Goal: Register for event/course: Sign up to attend an event or enroll in a course

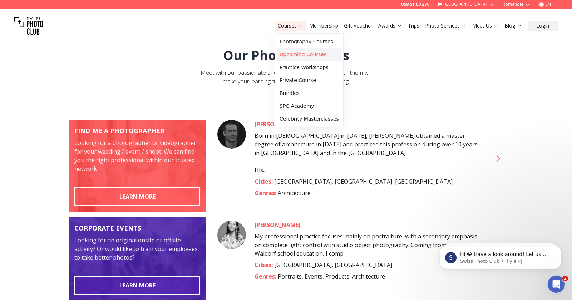
click at [290, 55] on link "Upcoming Courses" at bounding box center [309, 54] width 65 height 13
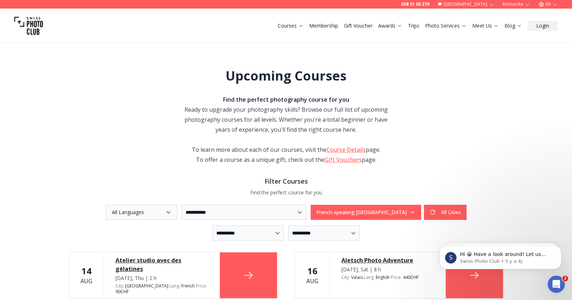
click at [550, 4] on button "EN" at bounding box center [548, 4] width 25 height 9
click at [552, 18] on link "fr" at bounding box center [548, 15] width 15 height 9
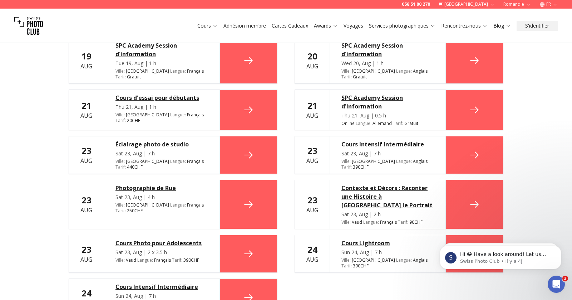
scroll to position [344, 0]
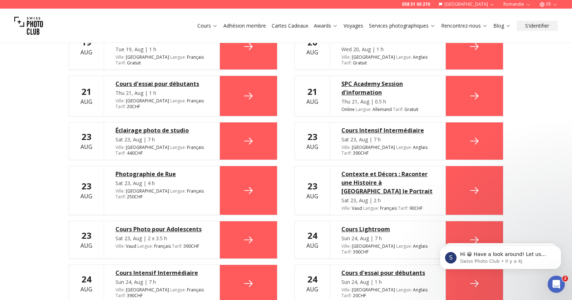
click at [359, 24] on link "Voyages" at bounding box center [354, 25] width 20 height 7
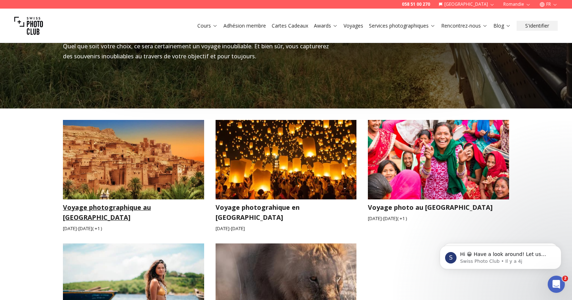
scroll to position [1115, 0]
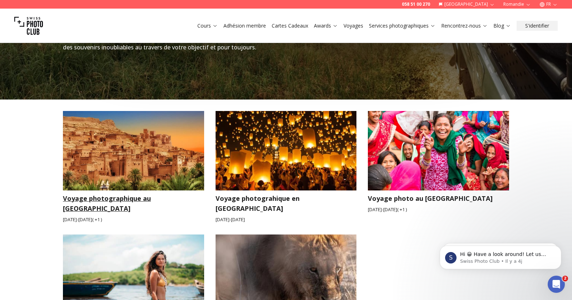
click at [163, 139] on img at bounding box center [133, 150] width 141 height 79
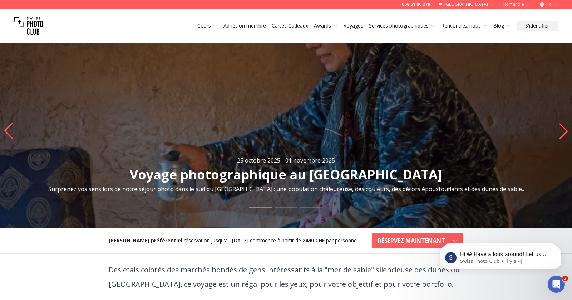
scroll to position [79, 0]
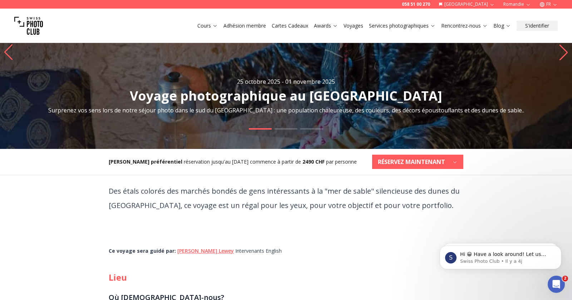
click at [406, 165] on b "RÉSERVEZ MAINTENANT" at bounding box center [411, 161] width 67 height 9
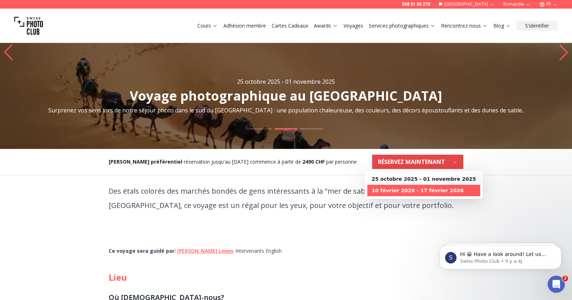
click at [407, 188] on b "10 février 2026 - 17 février 2026" at bounding box center [418, 190] width 92 height 7
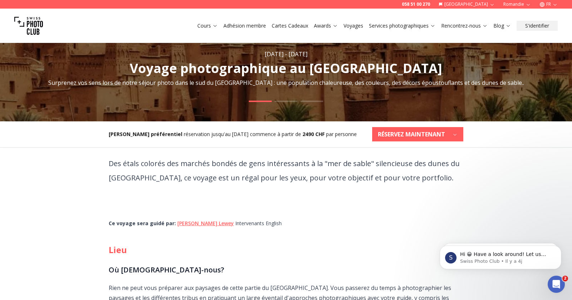
scroll to position [153, 0]
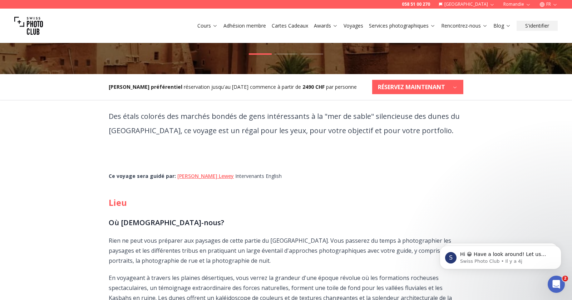
click b "RÉSERVEZ MAINTENANT"
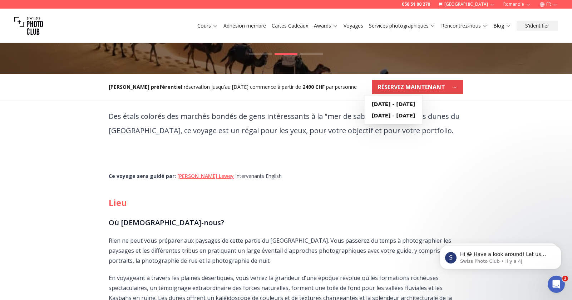
click div "Des étals colorés des marchés bondés de gens intéressants à la "mer de sable" s…"
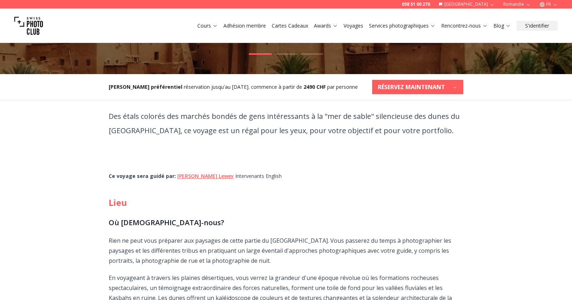
click at [386, 83] on b "RÉSERVEZ MAINTENANT" at bounding box center [411, 87] width 67 height 9
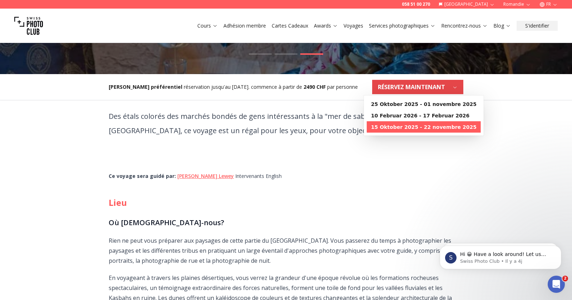
click at [390, 129] on b "15 Oktober 2025 - 22 novembre 2025" at bounding box center [424, 126] width 106 height 7
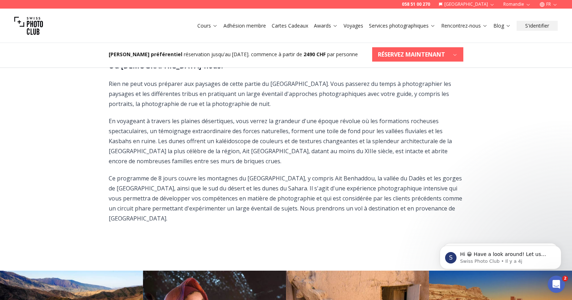
scroll to position [311, 0]
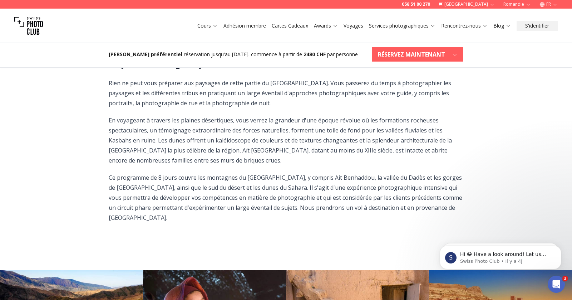
click at [415, 53] on b "RÉSERVEZ MAINTENANT" at bounding box center [411, 54] width 67 height 9
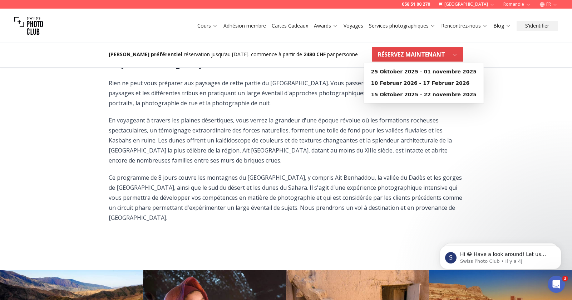
click at [303, 115] on p "En voyageant à travers les plaines désertiques, vous verrez la grandeur d'une é…" at bounding box center [286, 140] width 355 height 50
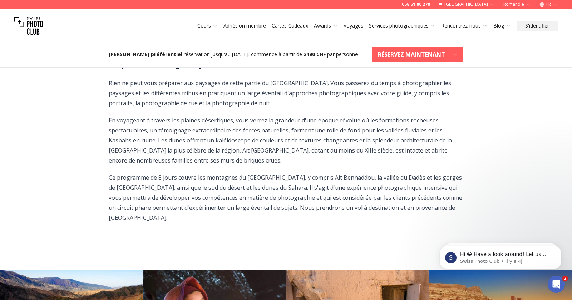
click at [392, 57] on b "RÉSERVEZ MAINTENANT" at bounding box center [411, 54] width 67 height 9
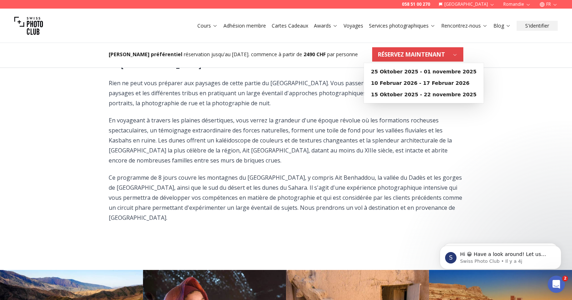
click at [347, 127] on p "En voyageant à travers les plaines désertiques, vous verrez la grandeur d'une é…" at bounding box center [286, 140] width 355 height 50
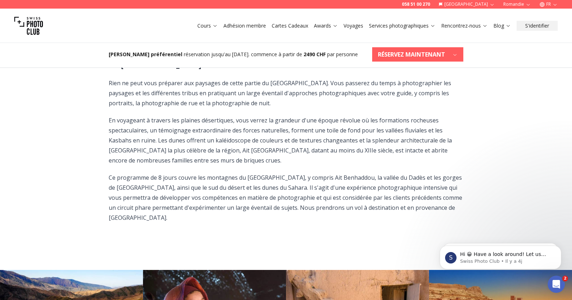
click at [547, 4] on button "FR" at bounding box center [549, 4] width 24 height 9
click at [549, 30] on link "en" at bounding box center [549, 33] width 15 height 9
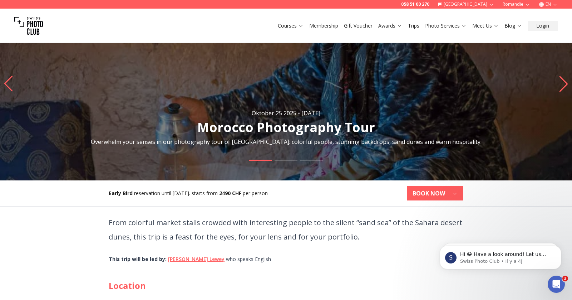
scroll to position [142, 0]
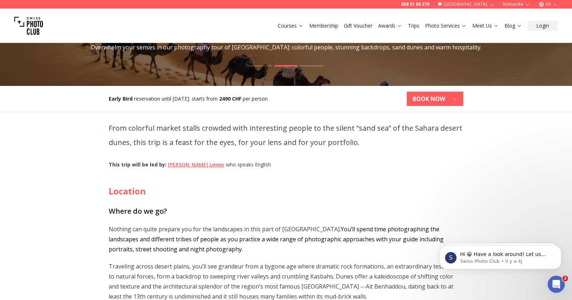
click at [455, 97] on icon "button" at bounding box center [454, 98] width 5 height 5
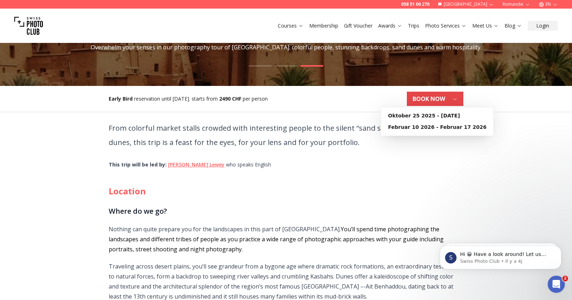
click at [451, 154] on div "From colorful market stalls crowded with interesting people to the silent “sand…" at bounding box center [286, 242] width 366 height 261
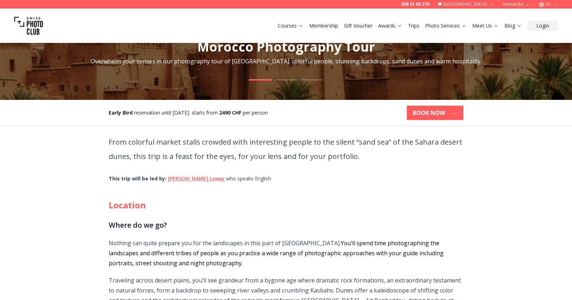
click at [459, 115] on button "BOOK NOW" at bounding box center [435, 113] width 57 height 14
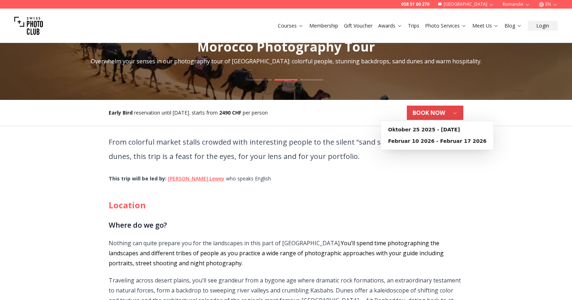
click at [353, 180] on div "This trip will be led by : Darren Lewey who speaks English" at bounding box center [286, 178] width 355 height 7
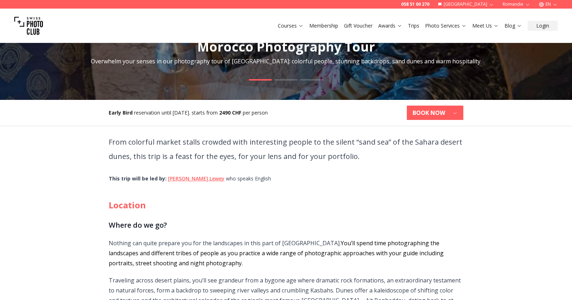
click at [457, 114] on icon "button" at bounding box center [454, 112] width 5 height 5
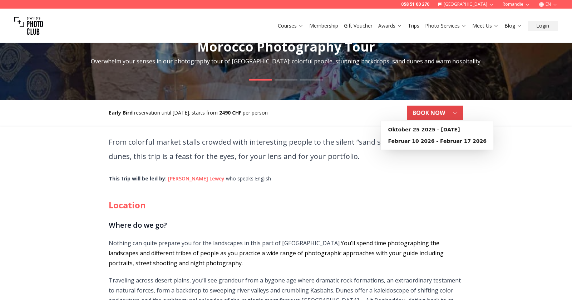
click at [457, 114] on icon "button" at bounding box center [454, 112] width 5 height 5
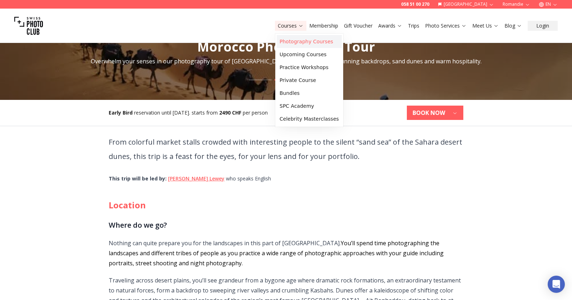
click at [292, 46] on link "Photography Courses" at bounding box center [309, 41] width 65 height 13
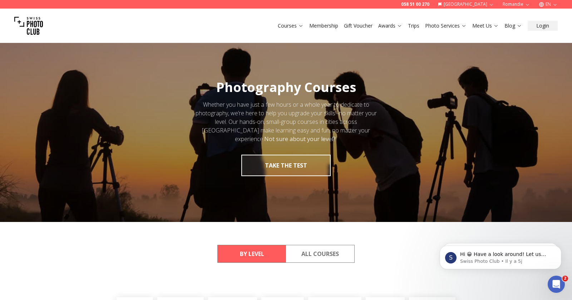
click at [419, 26] on link "Trips" at bounding box center [413, 25] width 11 height 7
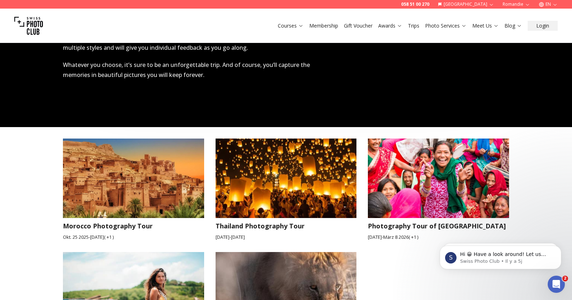
scroll to position [1061, 0]
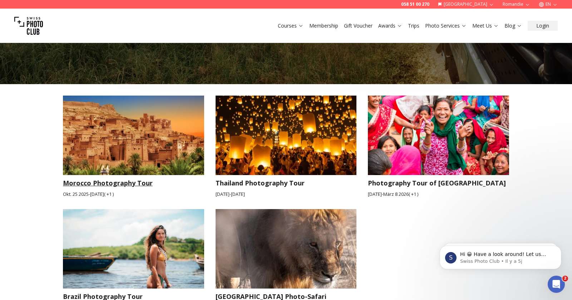
click at [137, 106] on img at bounding box center [133, 135] width 141 height 79
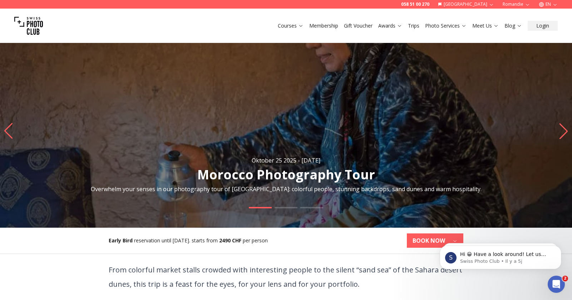
click at [556, 3] on icon "button" at bounding box center [555, 4] width 5 height 5
click at [549, 13] on link "fr" at bounding box center [548, 15] width 15 height 9
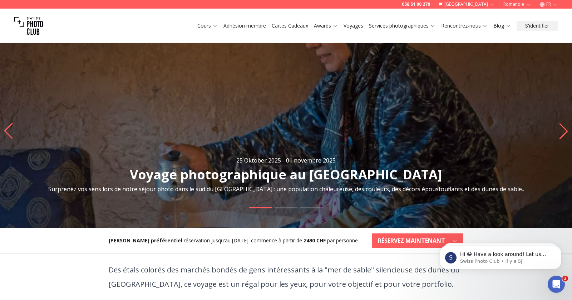
click at [451, 235] on body "S Hi 😀 Have a look around! Let us know if you have any questions. Swiss Photo C…" at bounding box center [500, 255] width 137 height 44
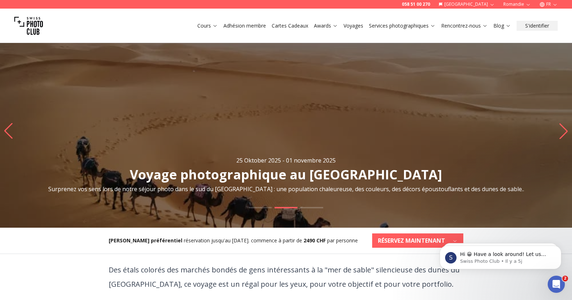
click at [451, 235] on body "S Hi 😀 Have a look around! Let us know if you have any questions. Swiss Photo C…" at bounding box center [500, 255] width 137 height 44
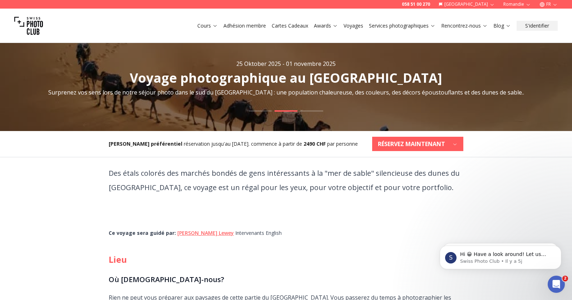
click at [455, 139] on button "RÉSERVEZ MAINTENANT" at bounding box center [417, 144] width 91 height 14
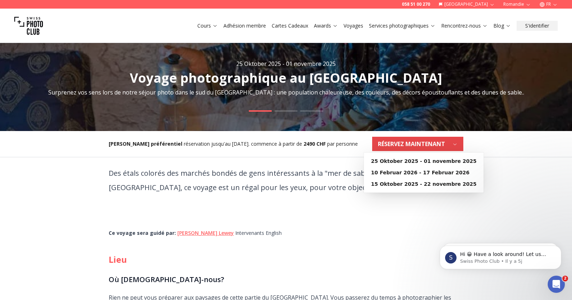
click at [432, 209] on p at bounding box center [286, 211] width 355 height 14
